Goal: Task Accomplishment & Management: Manage account settings

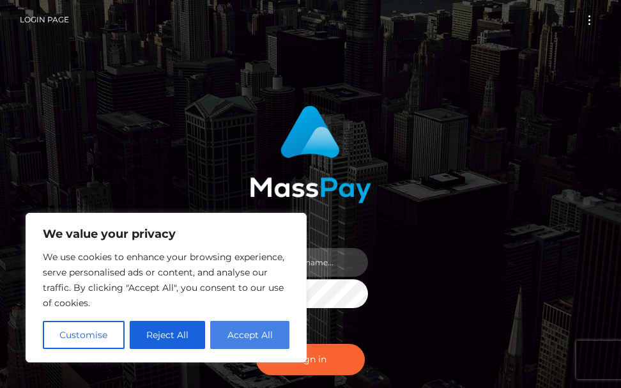
type input "terry.cope2"
click at [220, 335] on button "Accept All" at bounding box center [249, 335] width 79 height 28
checkbox input "true"
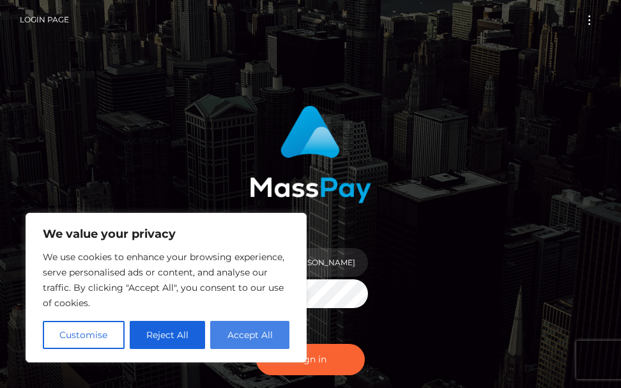
checkbox input "true"
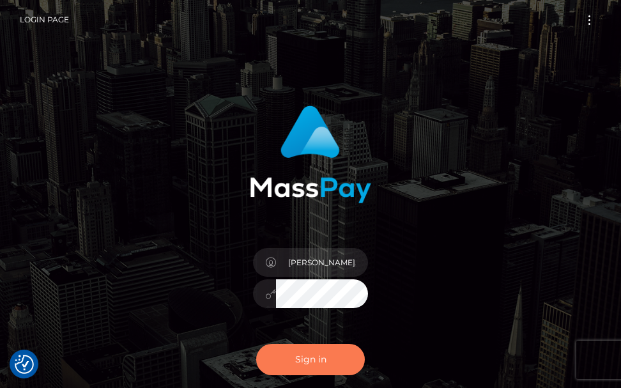
click at [310, 353] on button "Sign in" at bounding box center [310, 359] width 109 height 31
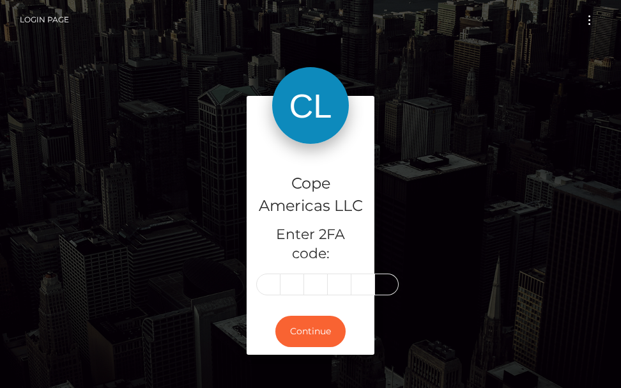
scroll to position [0, 2]
type input "8"
type input "6"
type input "8"
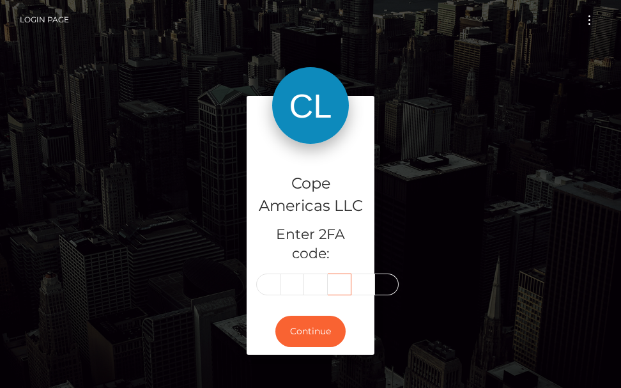
type input "9"
type input "2"
type input "7"
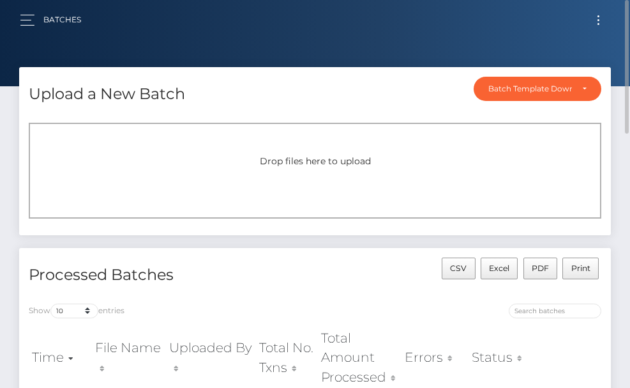
click at [594, 19] on button "Toggle navigation" at bounding box center [599, 19] width 24 height 17
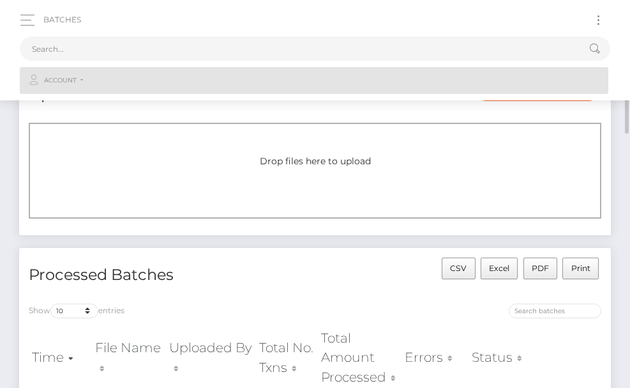
click at [76, 79] on span "Account" at bounding box center [60, 80] width 33 height 11
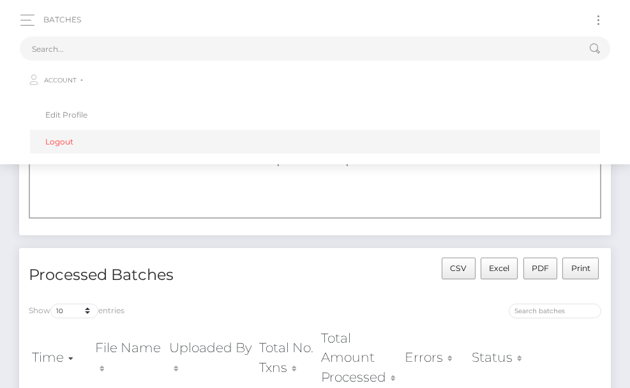
click at [68, 141] on link "Logout" at bounding box center [315, 142] width 570 height 24
